Goal: Find specific page/section: Locate a particular part of the current website

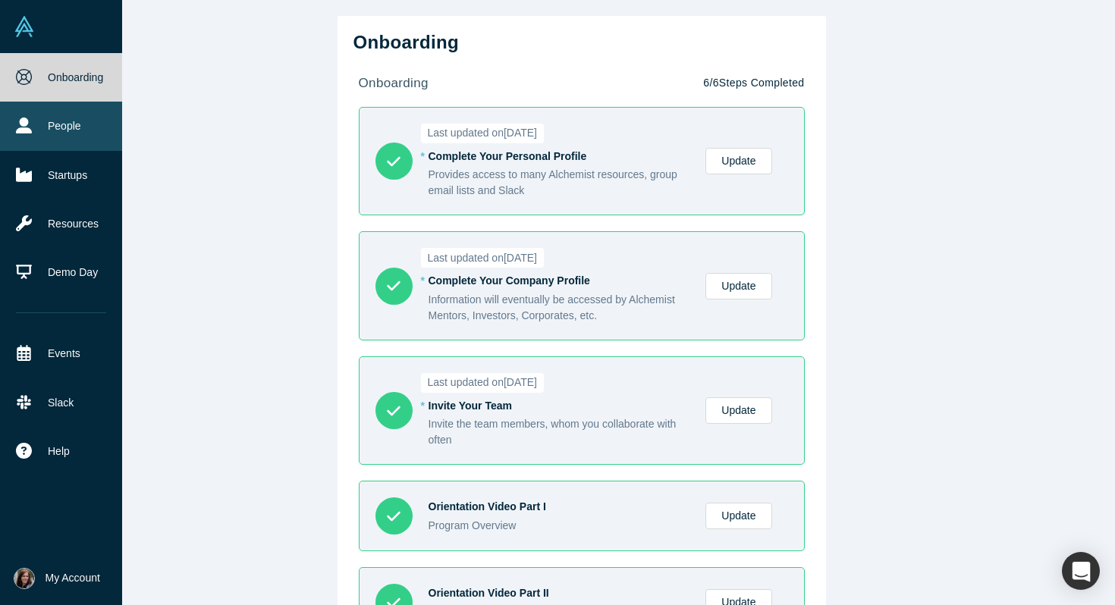
click at [20, 130] on icon at bounding box center [24, 126] width 16 height 16
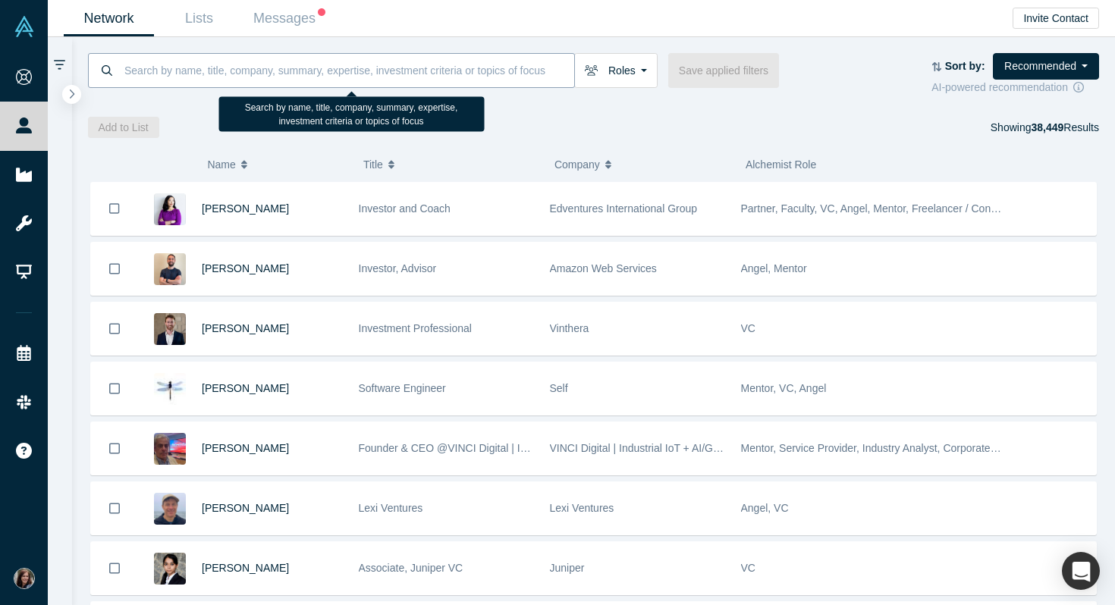
click at [149, 72] on input at bounding box center [348, 70] width 451 height 36
paste input "Papi Menon"
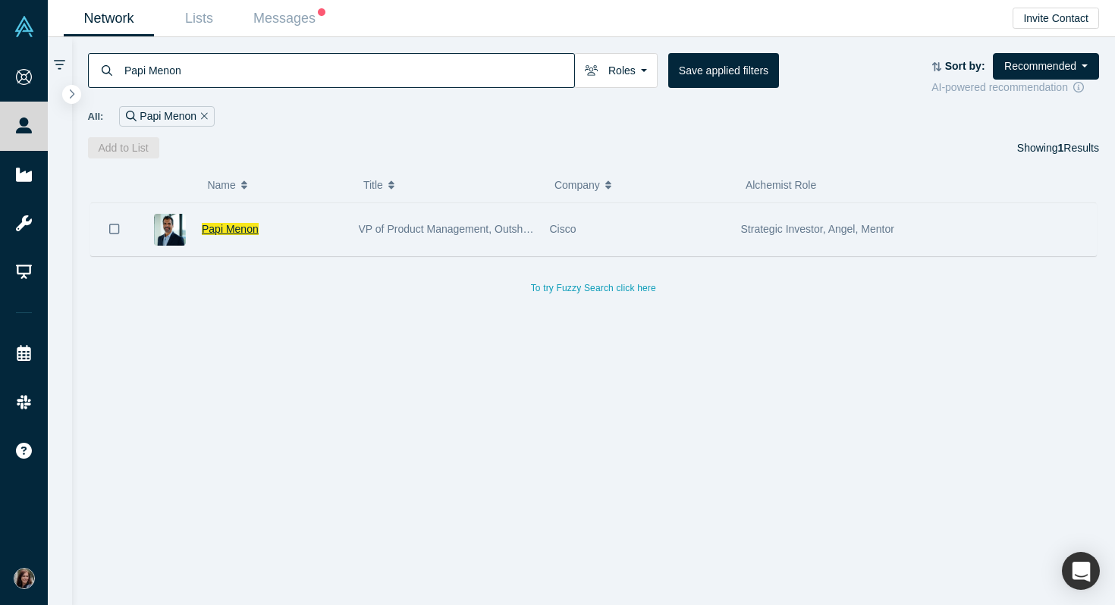
type input "Papi Menon"
click at [225, 228] on span "Papi Menon" at bounding box center [230, 229] width 57 height 12
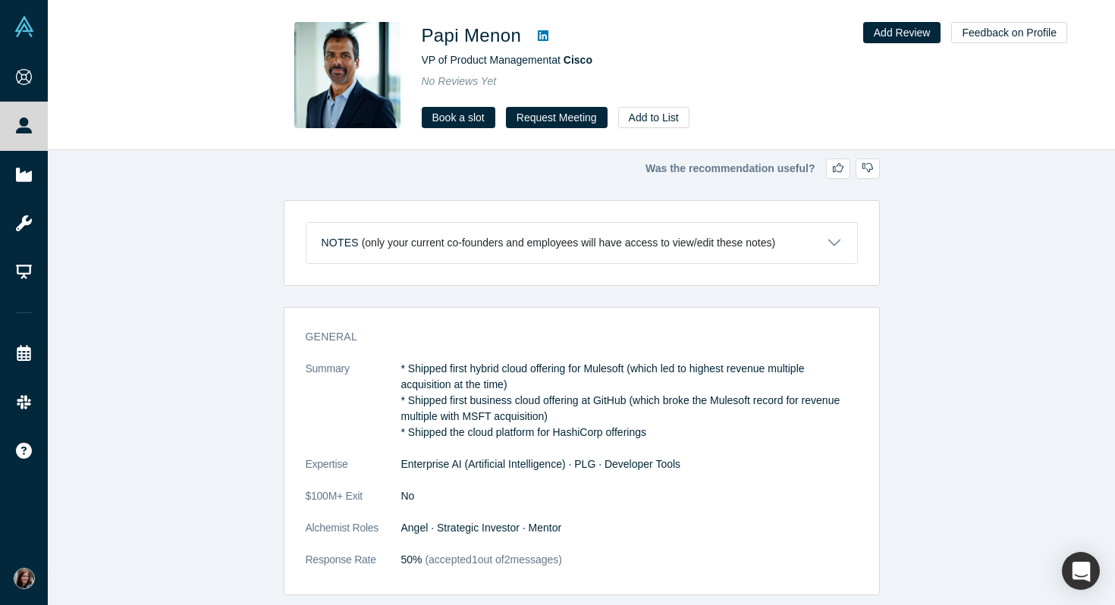
click at [543, 36] on icon at bounding box center [543, 36] width 11 height 12
